Goal: Task Accomplishment & Management: Use online tool/utility

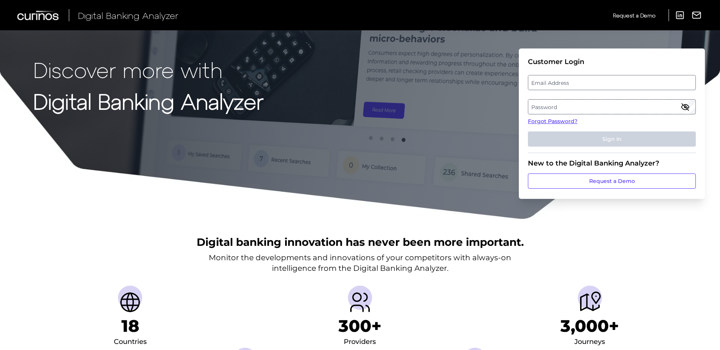
click at [538, 82] on label "Email Address" at bounding box center [612, 83] width 167 height 14
click at [538, 82] on input "email" at bounding box center [612, 82] width 168 height 15
type input "[PERSON_NAME][EMAIL_ADDRESS][DOMAIN_NAME]"
click at [543, 104] on label "Password" at bounding box center [612, 107] width 167 height 14
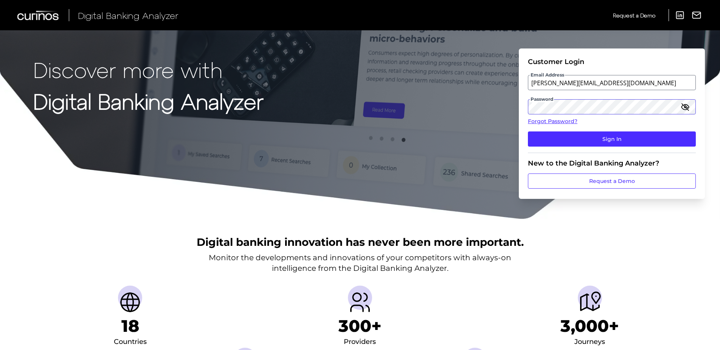
click at [528, 131] on button "Sign In" at bounding box center [612, 138] width 168 height 15
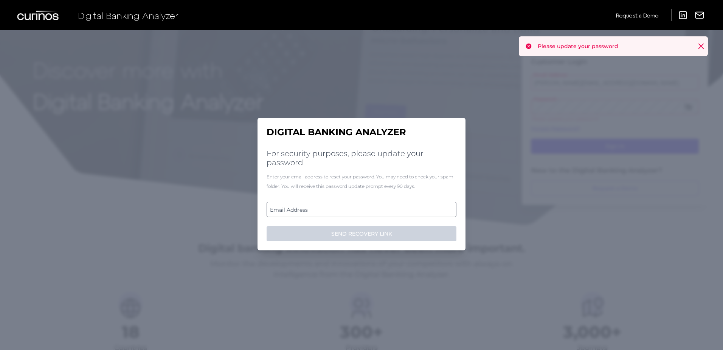
click at [378, 121] on div "Digital Banking Analyzer For security purposes, please update your password Ent…" at bounding box center [362, 184] width 208 height 133
click at [325, 204] on label "Email Address" at bounding box center [361, 209] width 189 height 14
click at [325, 204] on input "email" at bounding box center [362, 209] width 190 height 15
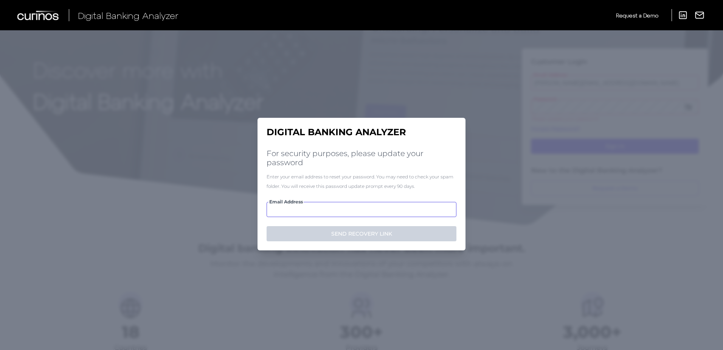
click at [330, 207] on input "Email Address" at bounding box center [362, 209] width 190 height 15
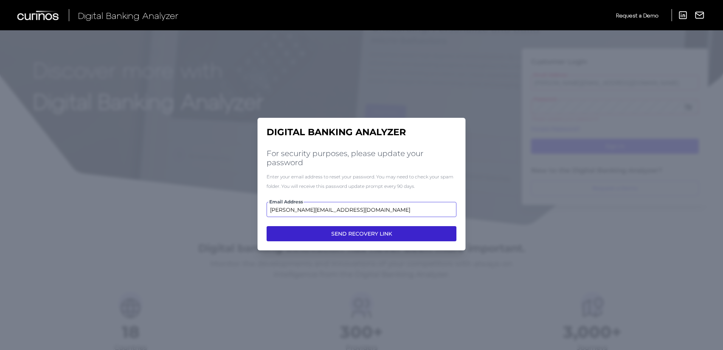
type input "[PERSON_NAME][EMAIL_ADDRESS][DOMAIN_NAME]"
click at [348, 227] on button "SEND RECOVERY LINK" at bounding box center [362, 233] width 190 height 15
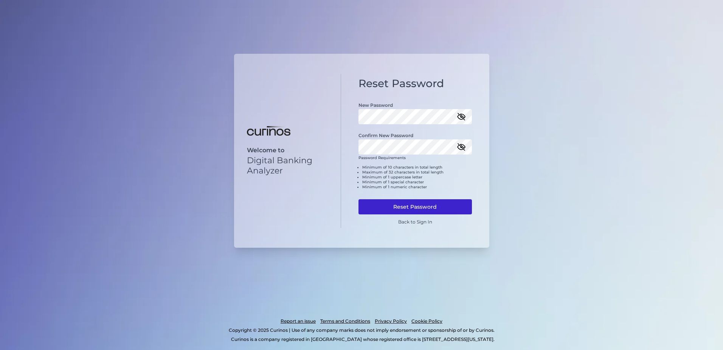
click at [409, 204] on button "Reset Password" at bounding box center [416, 206] width 114 height 15
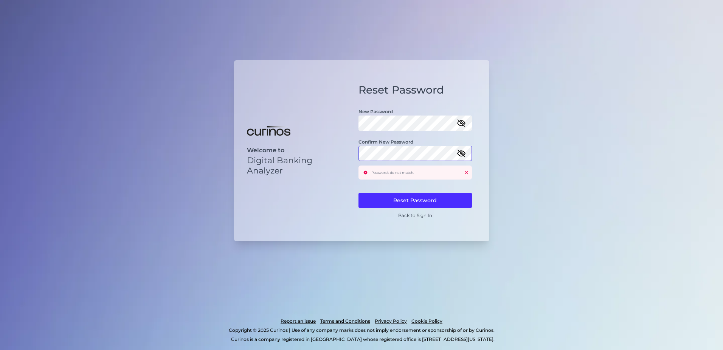
click at [339, 151] on div "Welcome to Digital Banking Analyzer Reset Password New Password Confirm New Pas…" at bounding box center [361, 150] width 255 height 181
click at [328, 124] on div "Welcome to Digital Banking Analyzer Reset Password New Password Confirm New Pas…" at bounding box center [361, 150] width 255 height 181
click at [417, 198] on button "Reset Password" at bounding box center [416, 200] width 114 height 15
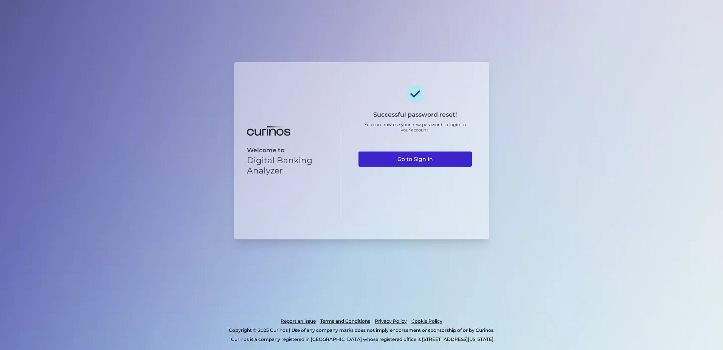
click at [414, 153] on link "Go to Sign In" at bounding box center [416, 158] width 114 height 15
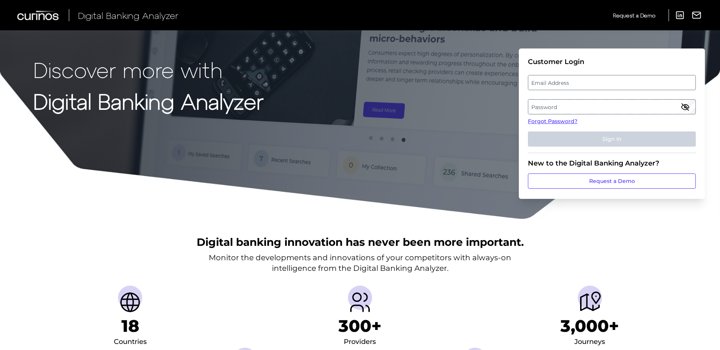
click at [566, 78] on label "Email Address" at bounding box center [612, 83] width 167 height 14
click at [566, 78] on input "email" at bounding box center [612, 82] width 168 height 15
type input "[PERSON_NAME][EMAIL_ADDRESS][DOMAIN_NAME]"
click at [559, 103] on label "Password" at bounding box center [612, 107] width 167 height 14
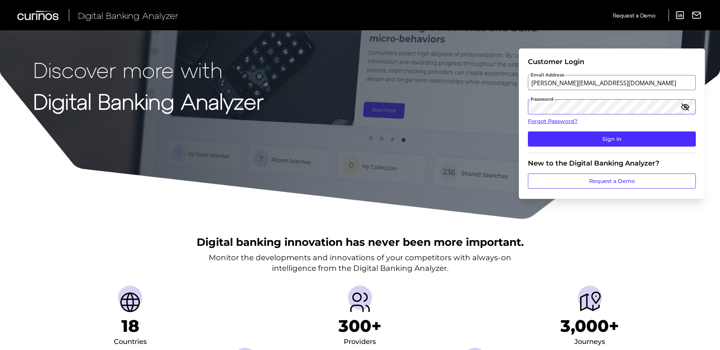
click at [528, 131] on button "Sign In" at bounding box center [612, 138] width 168 height 15
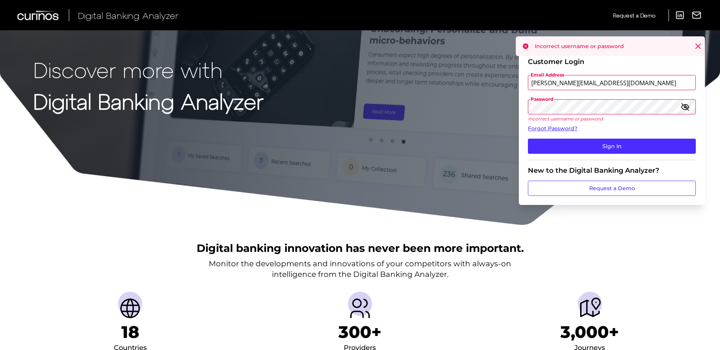
click at [506, 104] on div "Discover more with Digital Banking Analyzer Customer Login Email Address [PERSO…" at bounding box center [360, 113] width 720 height 226
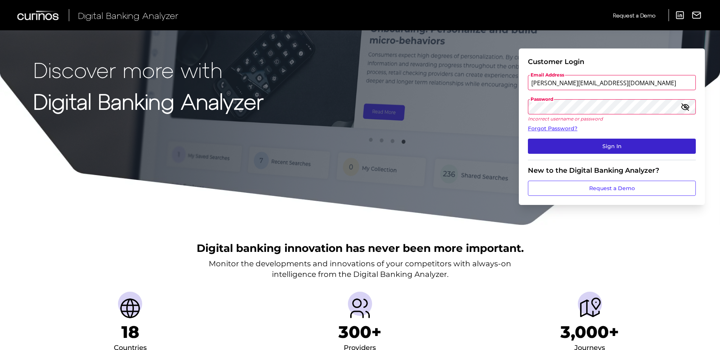
click at [614, 144] on button "Sign In" at bounding box center [612, 145] width 168 height 15
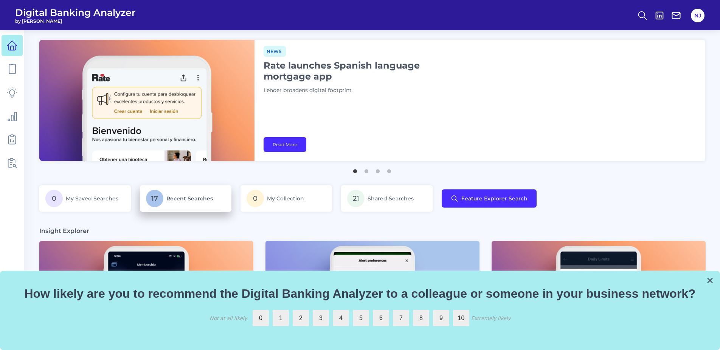
click at [179, 193] on p "17 Recent Searches" at bounding box center [185, 198] width 79 height 17
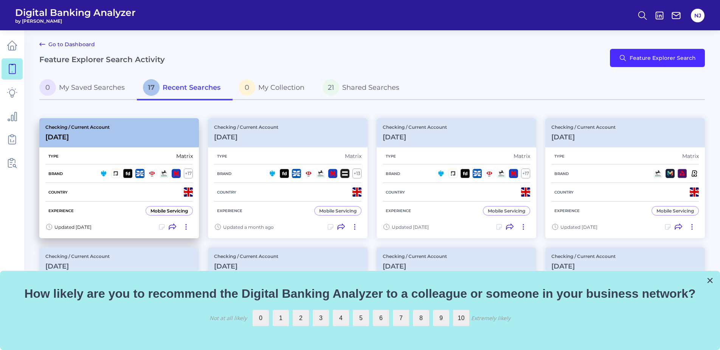
click at [106, 132] on div "Checking / Current Account [DATE]" at bounding box center [77, 132] width 64 height 17
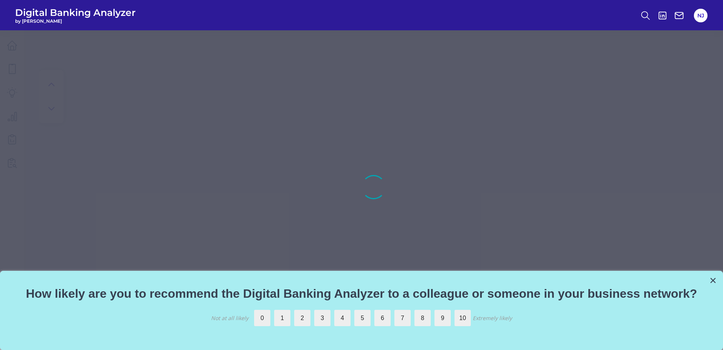
click at [717, 283] on div "× How likely are you to recommend the Digital Banking Analyzer to a colleague o…" at bounding box center [361, 310] width 723 height 79
click at [713, 279] on button "×" at bounding box center [713, 280] width 7 height 12
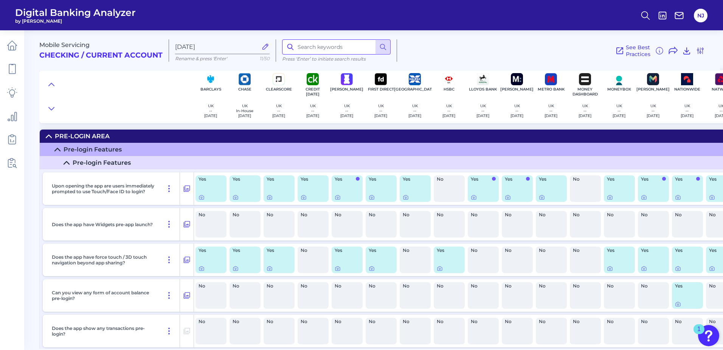
click at [346, 45] on input at bounding box center [336, 46] width 109 height 15
type input "tag"
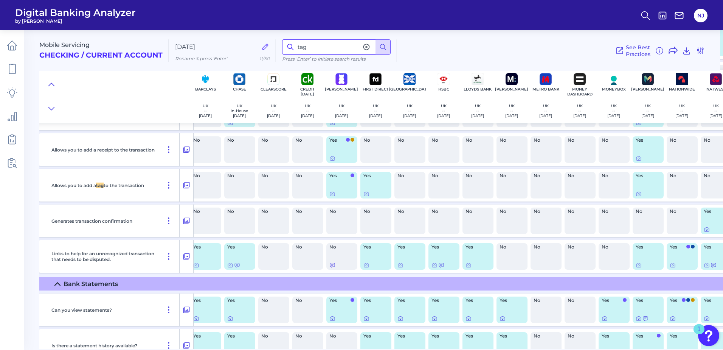
scroll to position [3189, 0]
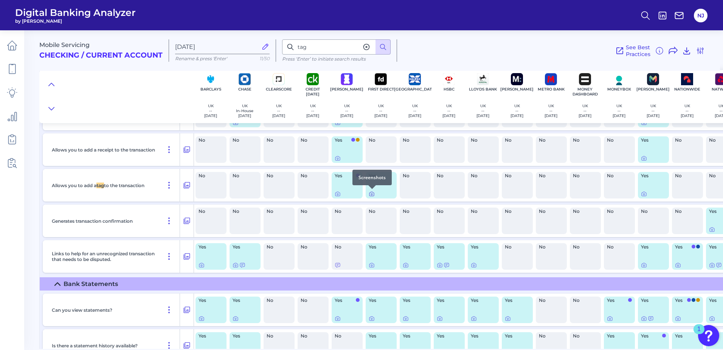
click at [372, 193] on icon at bounding box center [372, 194] width 2 height 2
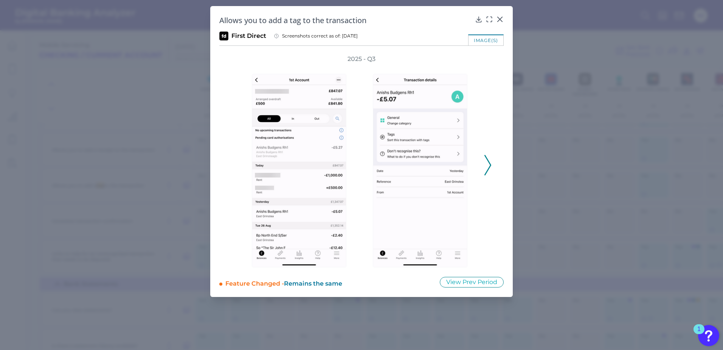
click at [485, 164] on icon at bounding box center [488, 165] width 7 height 20
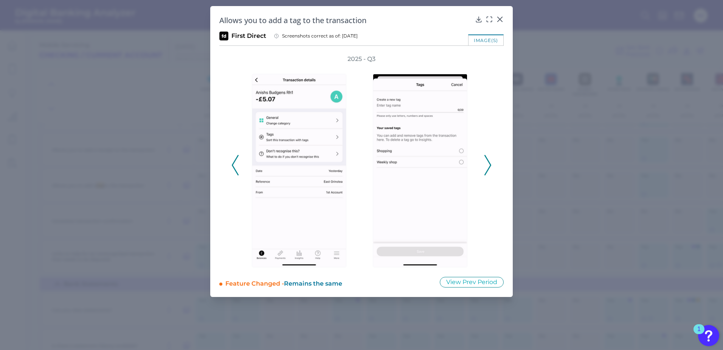
click at [487, 168] on icon at bounding box center [488, 165] width 7 height 20
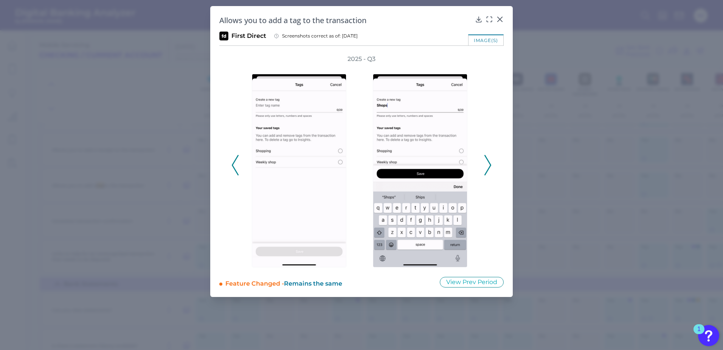
click at [487, 168] on icon at bounding box center [488, 165] width 7 height 20
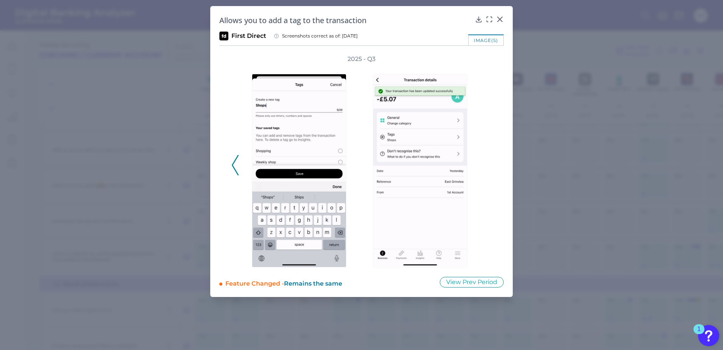
click at [236, 163] on icon at bounding box center [235, 165] width 7 height 20
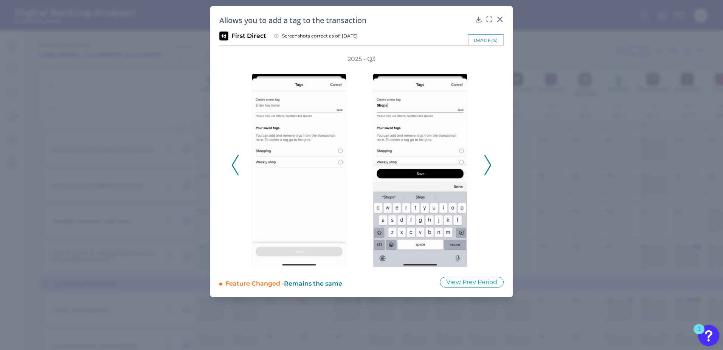
click at [487, 164] on icon at bounding box center [488, 165] width 7 height 20
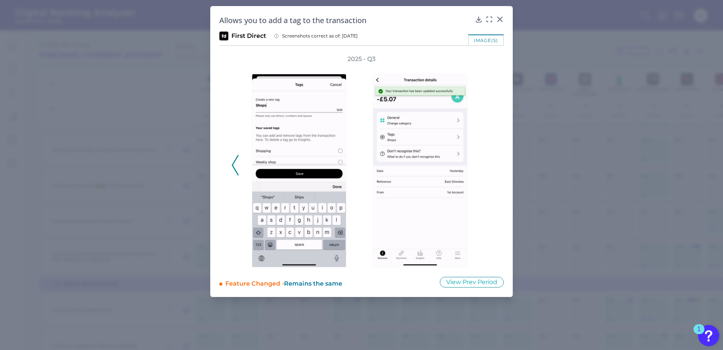
click at [232, 166] on polyline at bounding box center [235, 165] width 6 height 19
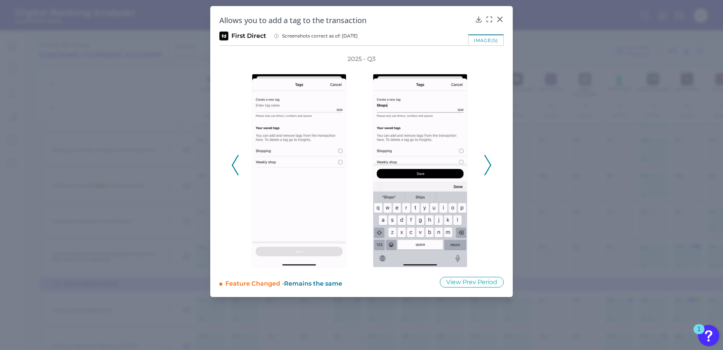
click at [234, 166] on icon at bounding box center [235, 165] width 7 height 20
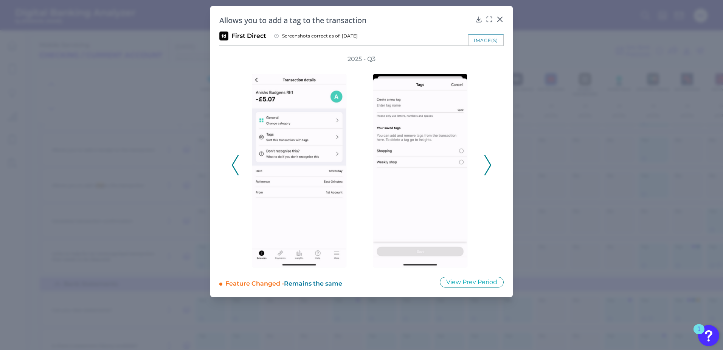
click at [489, 165] on icon at bounding box center [488, 165] width 7 height 20
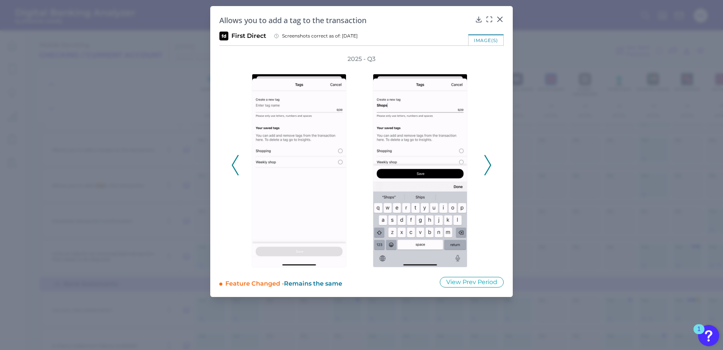
click at [232, 166] on polyline at bounding box center [235, 165] width 6 height 19
